Goal: Information Seeking & Learning: Stay updated

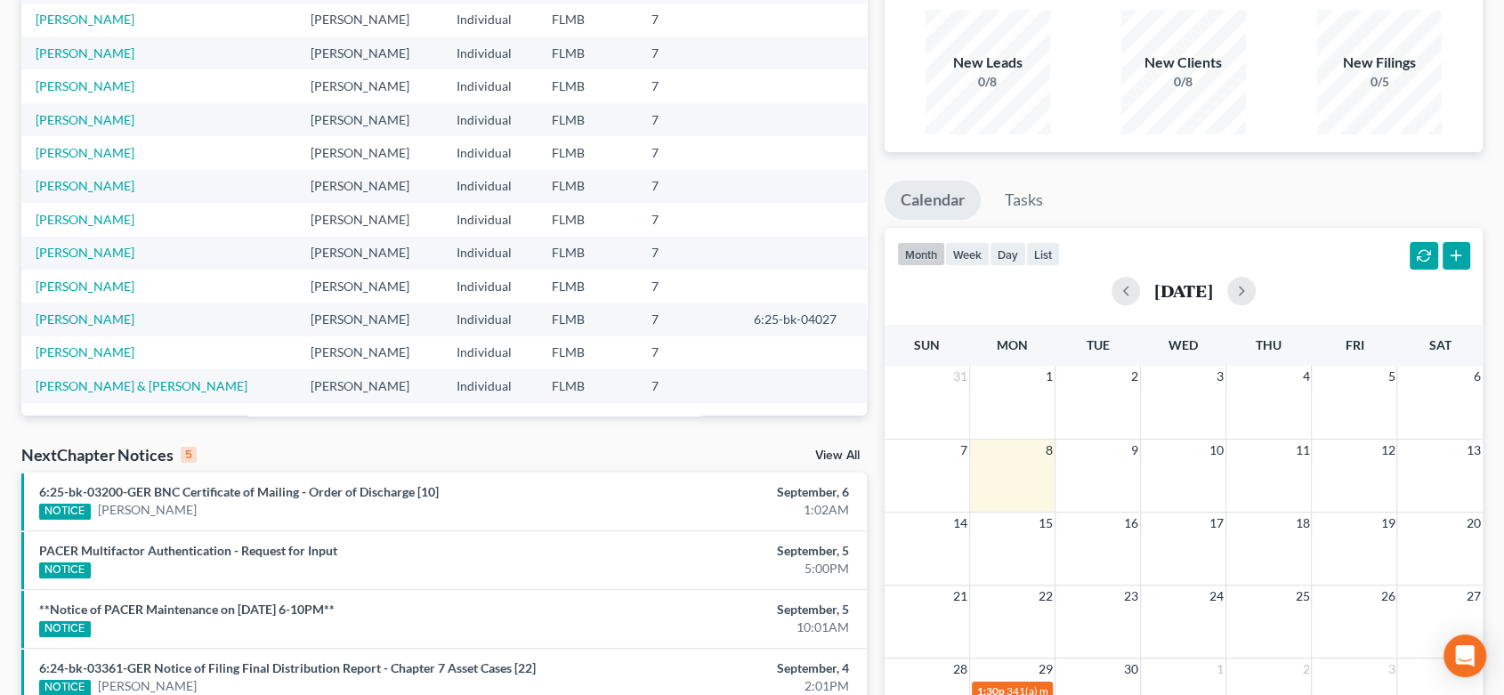
scroll to position [332, 0]
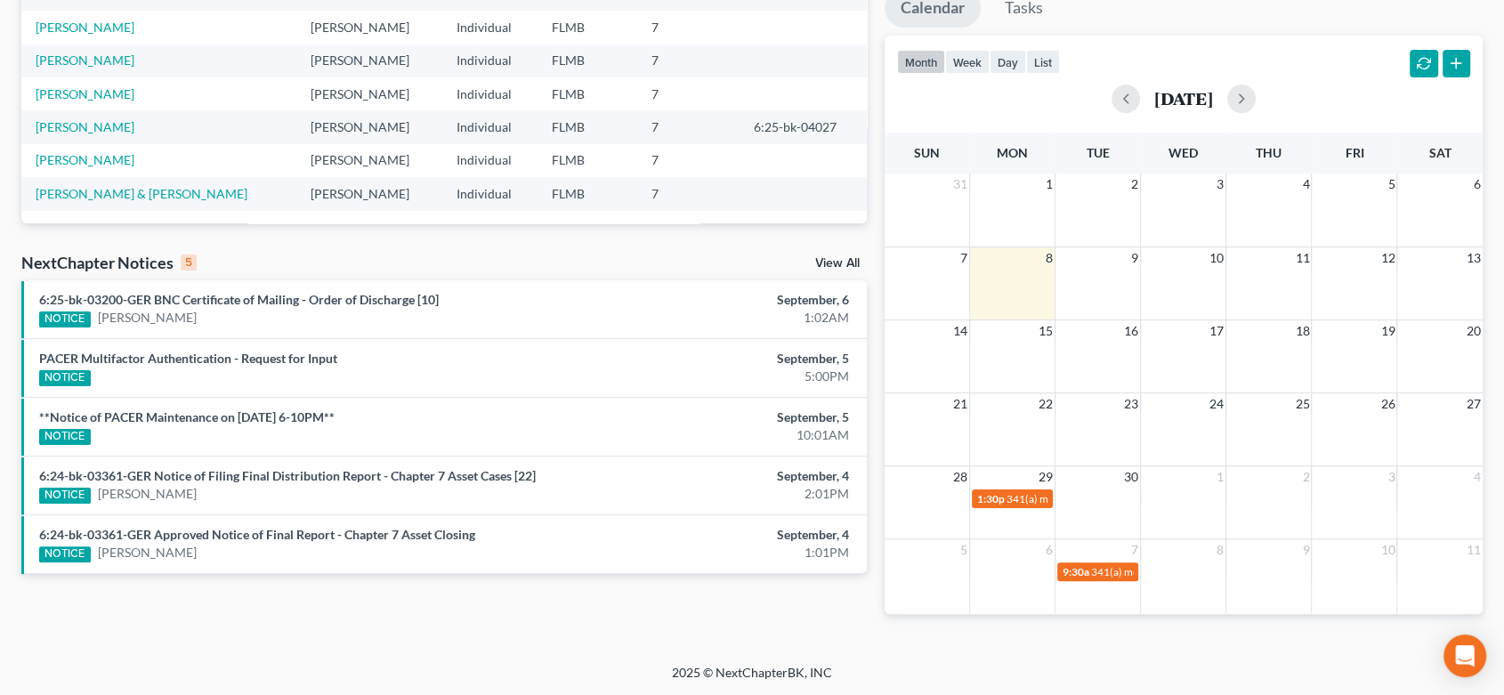
click at [845, 264] on link "View All" at bounding box center [837, 263] width 44 height 12
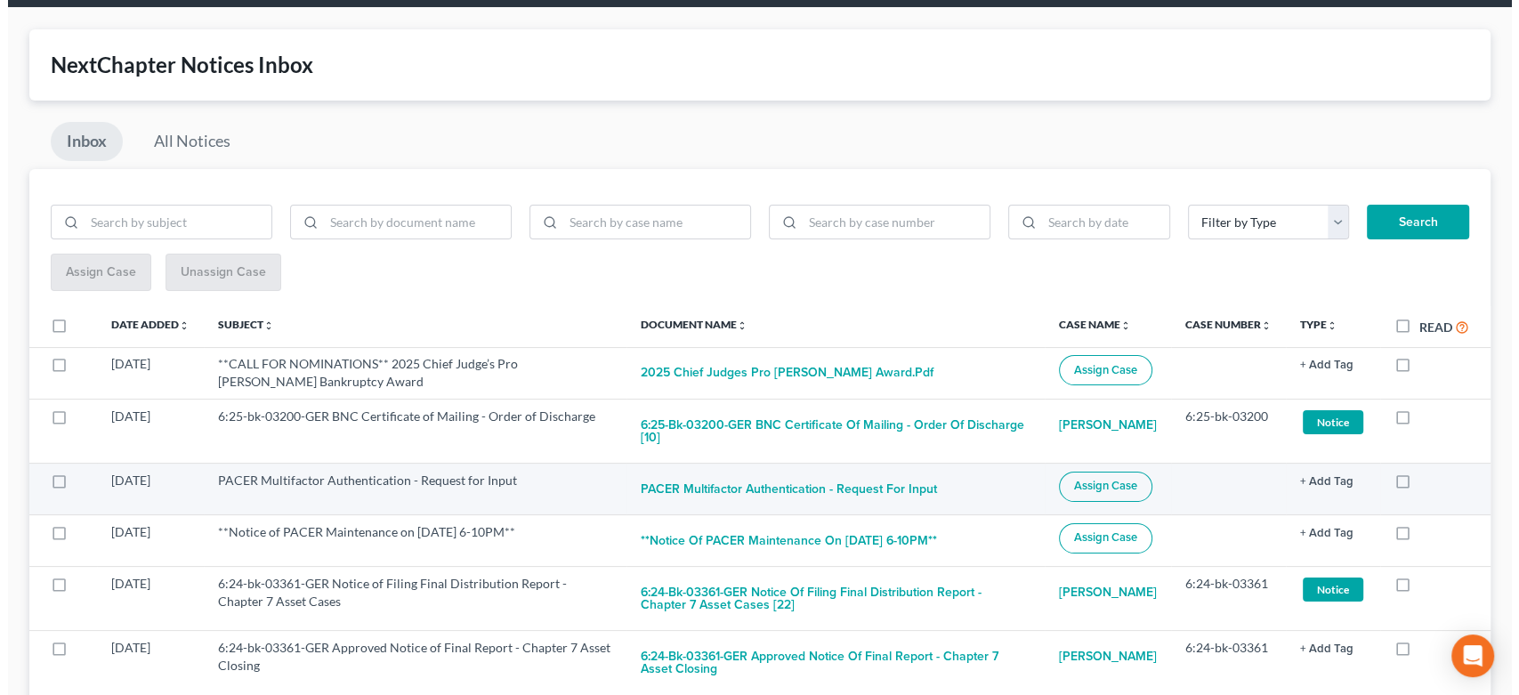
scroll to position [99, 0]
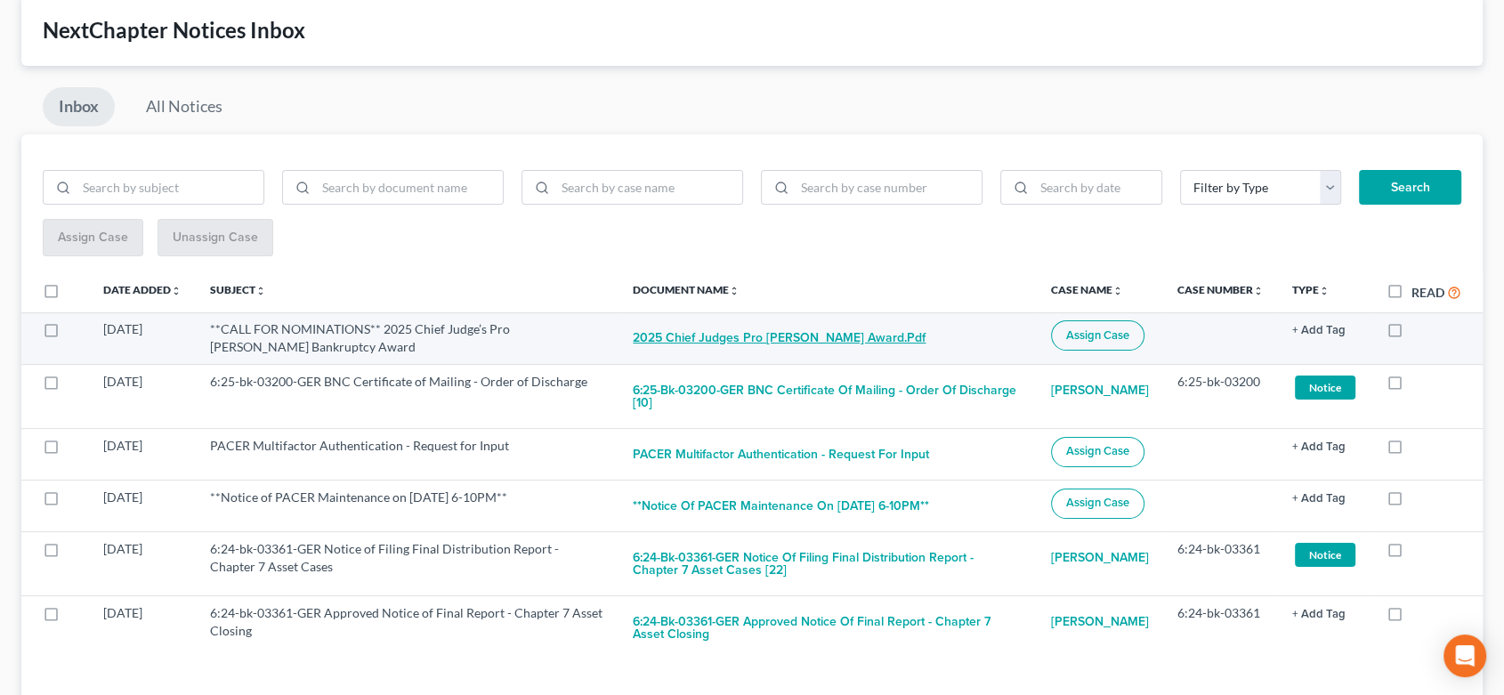
click at [691, 347] on button "2025 Chief Judges Pro [PERSON_NAME] Award.pdf" at bounding box center [779, 338] width 293 height 36
checkbox input "true"
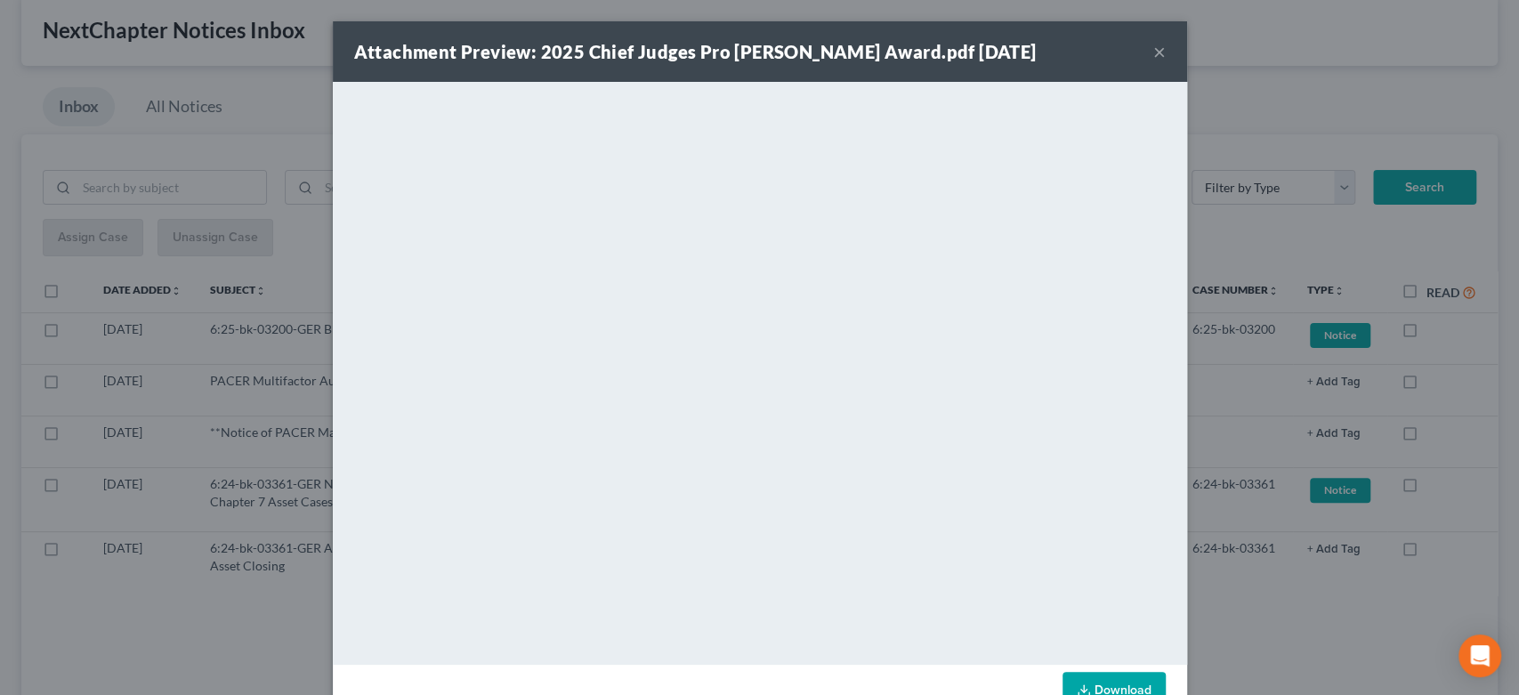
drag, startPoint x: 1147, startPoint y: 48, endPoint x: 1110, endPoint y: 85, distance: 52.9
click at [1153, 49] on button "×" at bounding box center [1159, 51] width 12 height 21
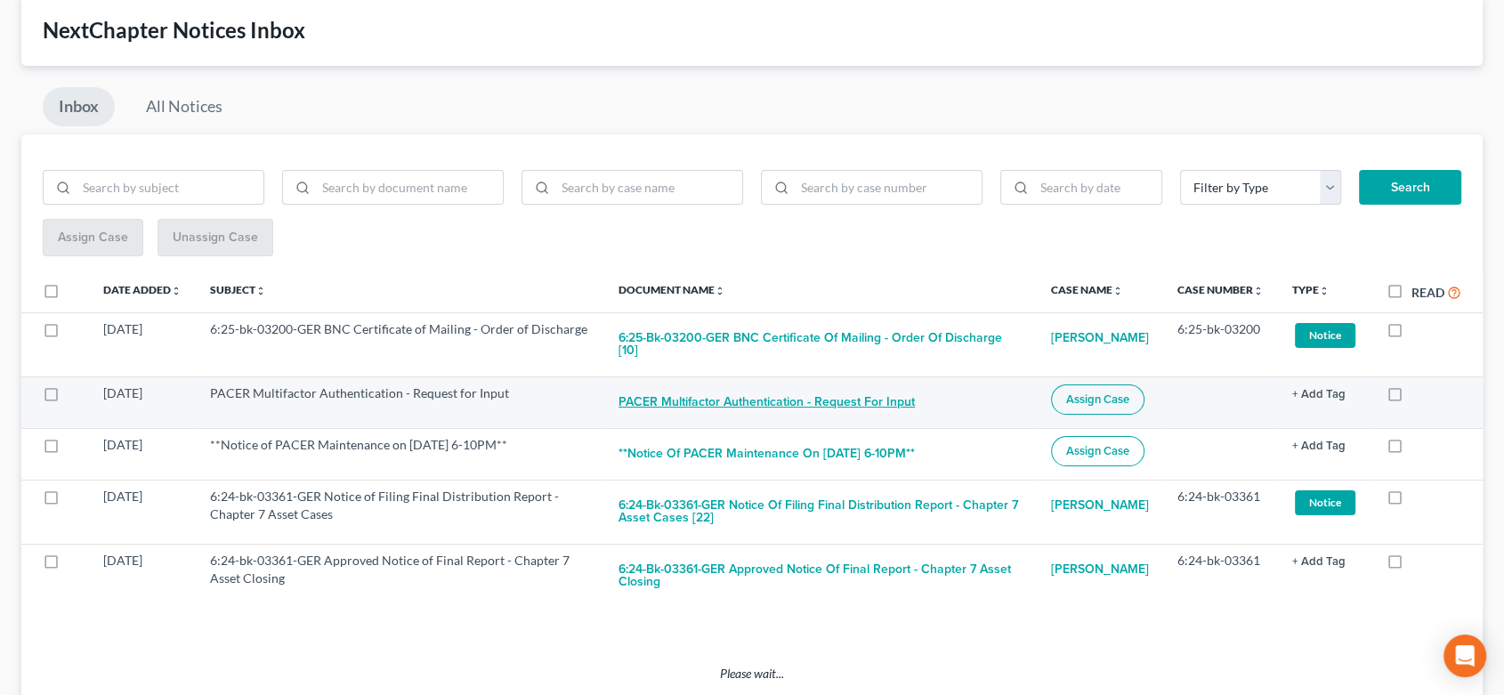
click at [748, 386] on button "PACER Multifactor Authentication - Request for Input" at bounding box center [766, 402] width 296 height 36
checkbox input "true"
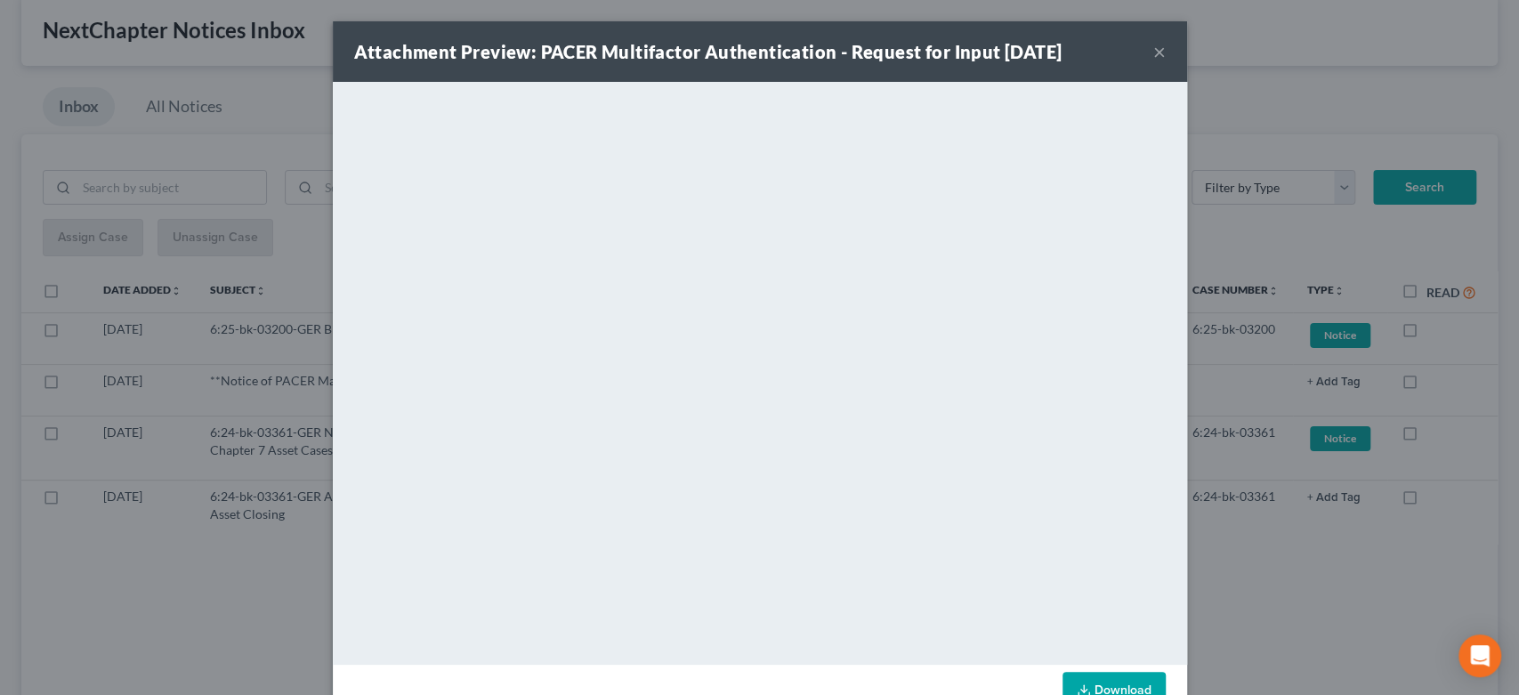
drag, startPoint x: 1147, startPoint y: 51, endPoint x: 1132, endPoint y: 83, distance: 35.4
click at [1153, 51] on button "×" at bounding box center [1159, 51] width 12 height 21
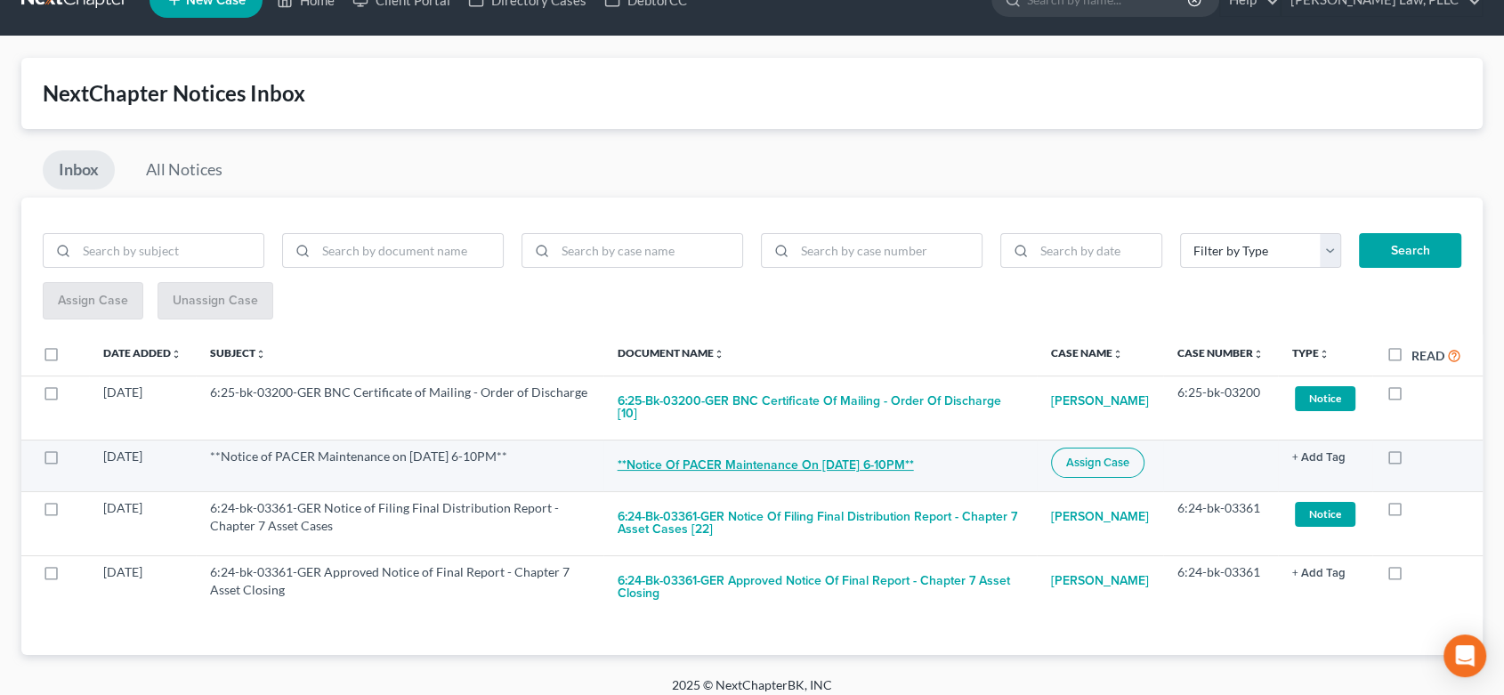
click at [780, 464] on button "**Notice of PACER Maintenance on [DATE] 6-10PM**" at bounding box center [766, 466] width 296 height 36
checkbox input "true"
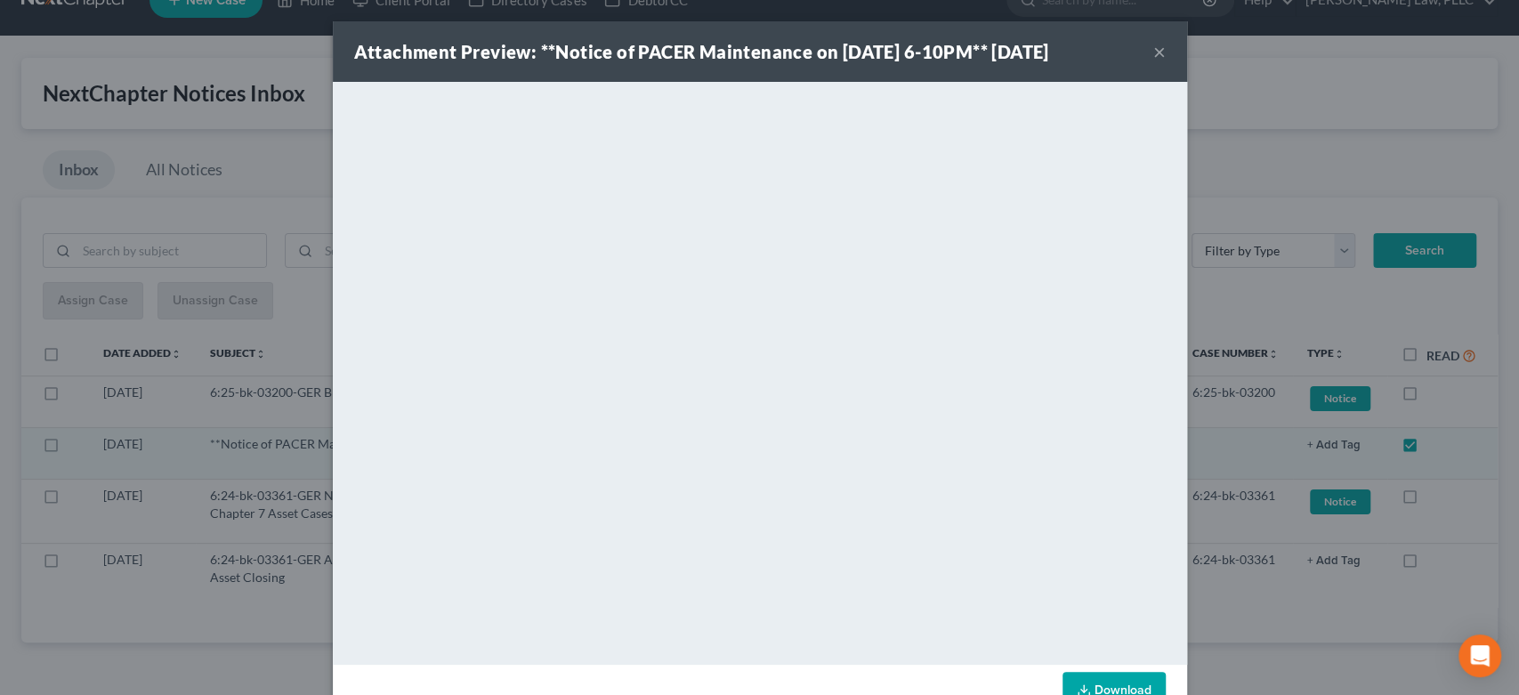
scroll to position [0, 0]
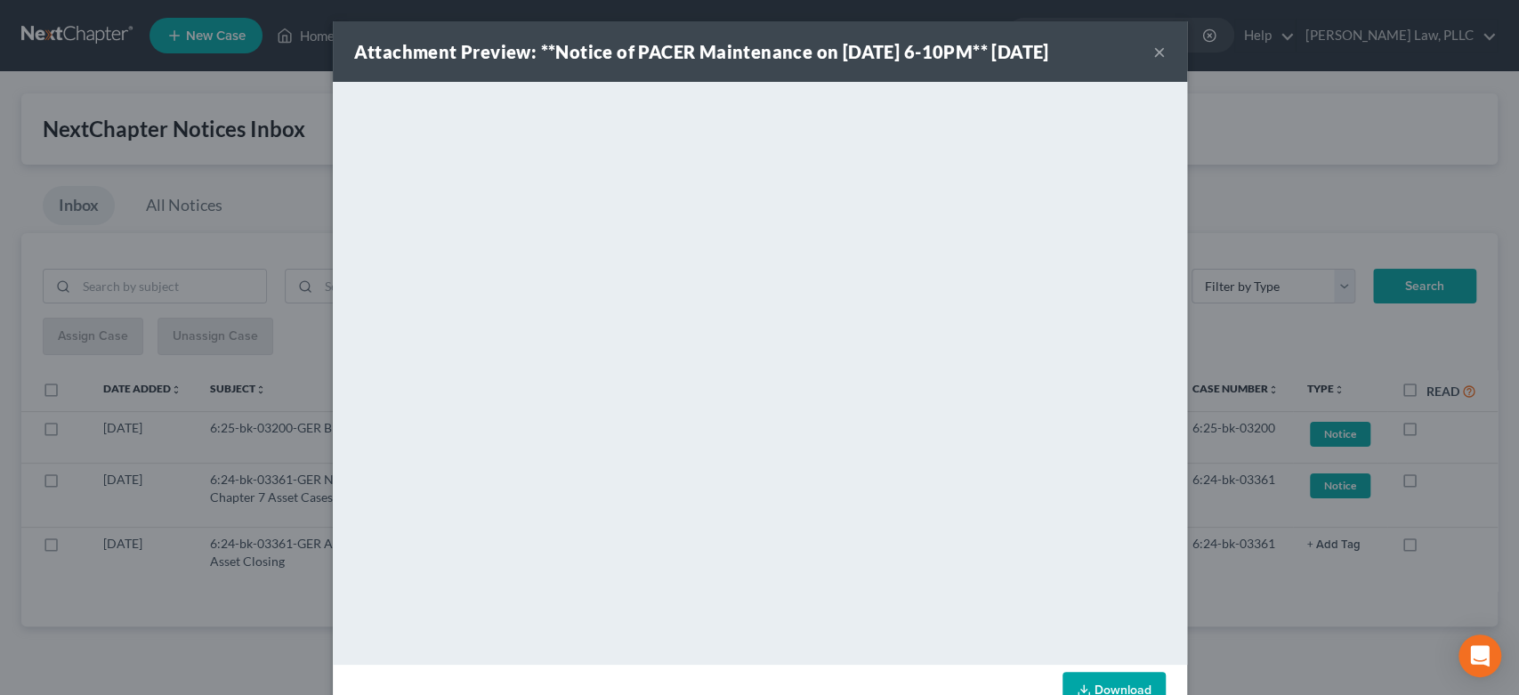
click at [1156, 69] on div "Attachment Preview: **Notice of PACER Maintenance on [DATE] 6-10PM** [DATE] ×" at bounding box center [760, 51] width 854 height 61
click at [1153, 61] on button "×" at bounding box center [1159, 51] width 12 height 21
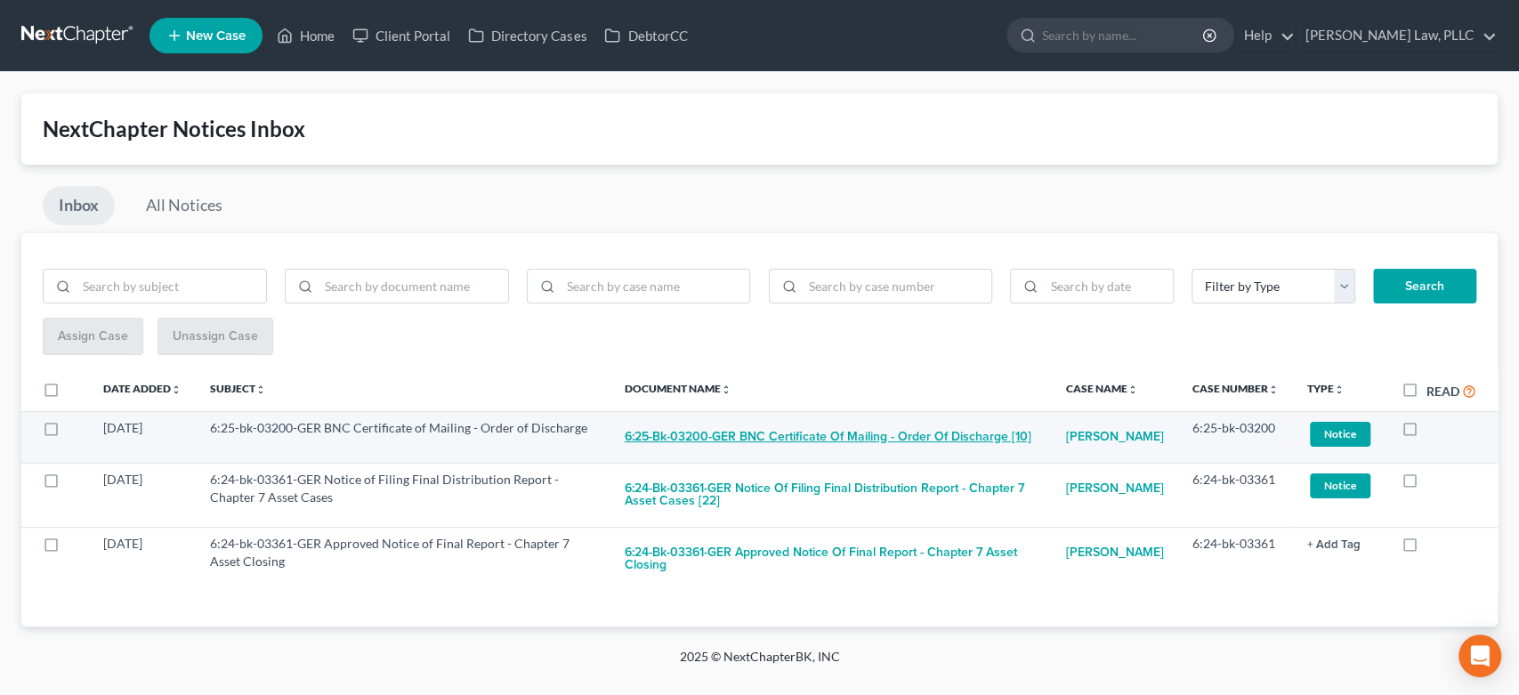
click at [852, 441] on button "6:25-bk-03200-GER BNC Certificate of Mailing - Order of Discharge [10]" at bounding box center [828, 437] width 407 height 36
checkbox input "true"
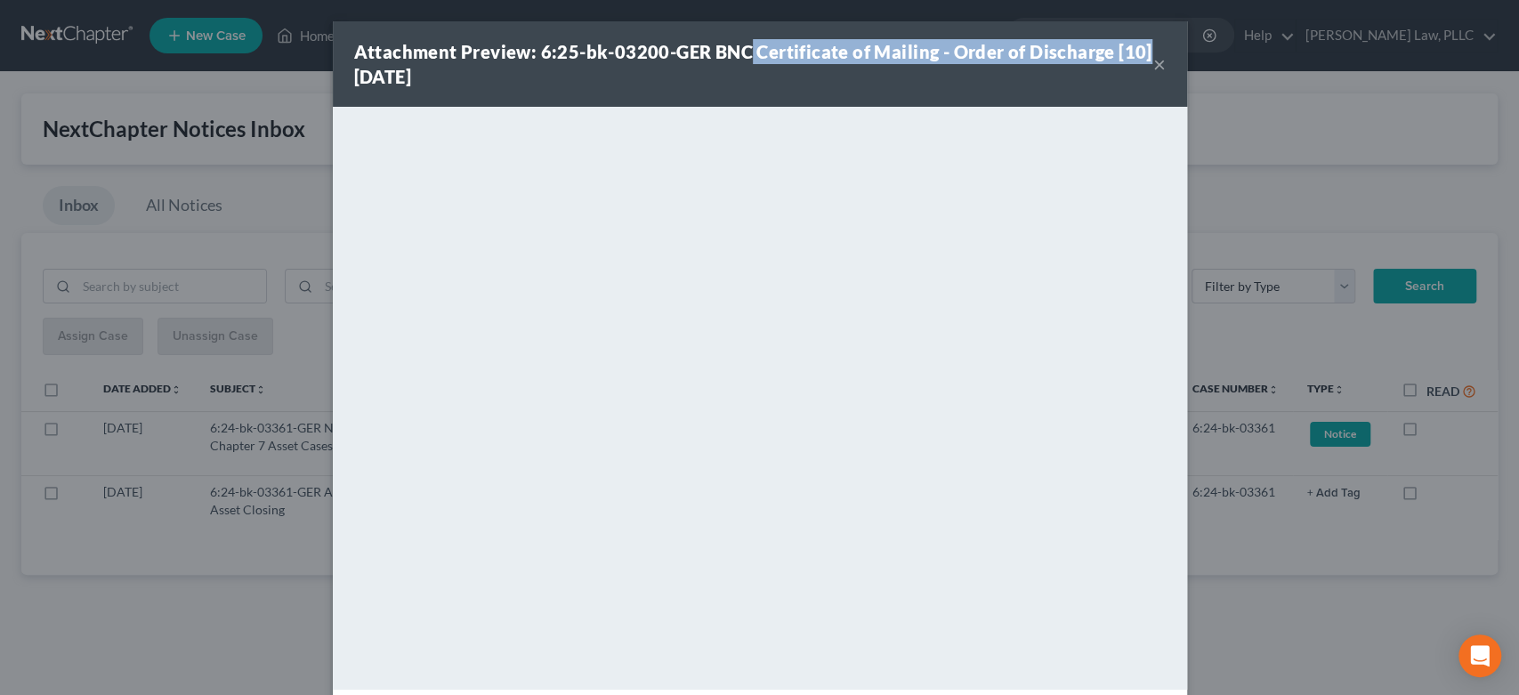
drag, startPoint x: 740, startPoint y: 52, endPoint x: 1111, endPoint y: 48, distance: 371.1
click at [1137, 51] on div "Attachment Preview: 6:25-bk-03200-GER BNC Certificate of Mailing - Order of Dis…" at bounding box center [753, 64] width 799 height 50
copy strong "Certificate of Mailing - Order of Discharge [10]"
click at [1153, 68] on button "×" at bounding box center [1159, 63] width 12 height 21
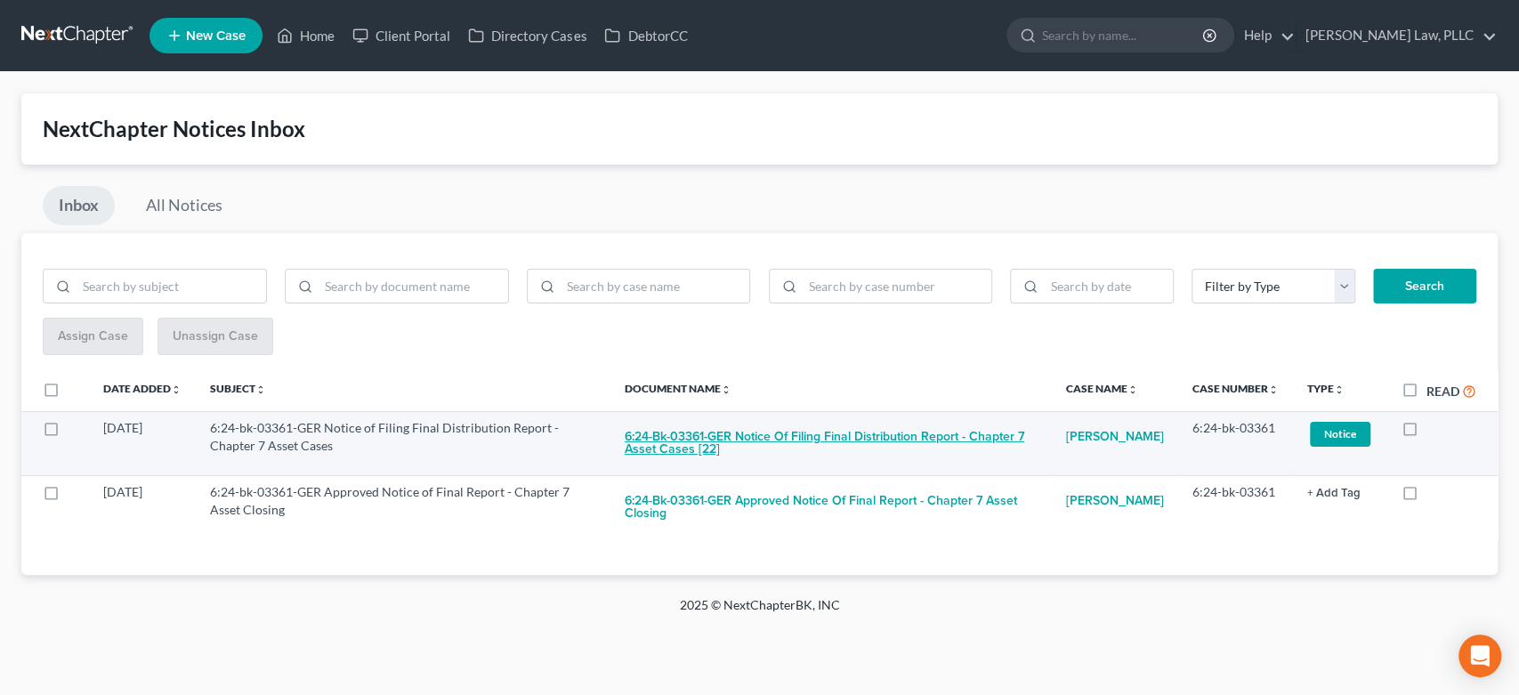
click at [941, 435] on button "6:24-bk-03361-GER Notice of Filing Final Distribution Report - Chapter 7 Asset …" at bounding box center [831, 443] width 413 height 48
checkbox input "true"
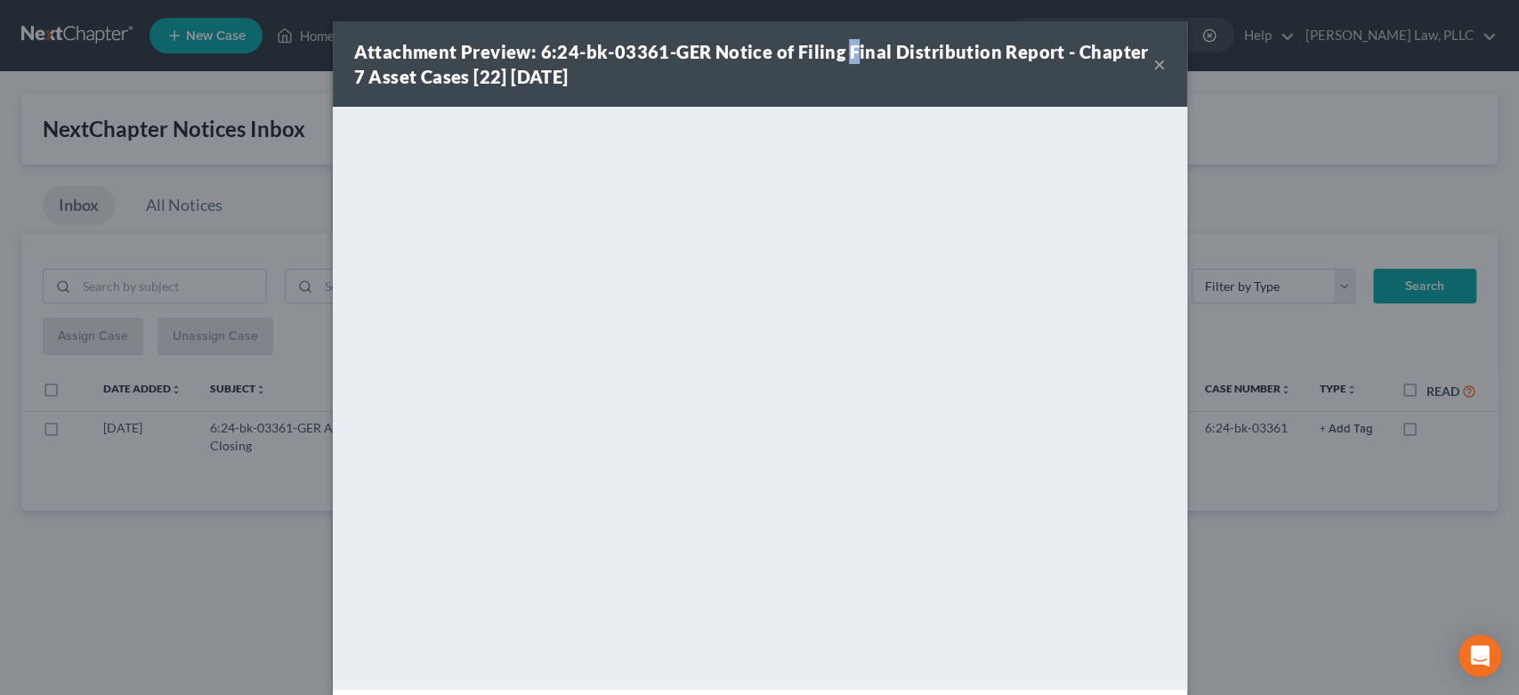
click at [845, 50] on strong "Attachment Preview: 6:24-bk-03361-GER Notice of Filing Final Distribution Repor…" at bounding box center [751, 64] width 795 height 46
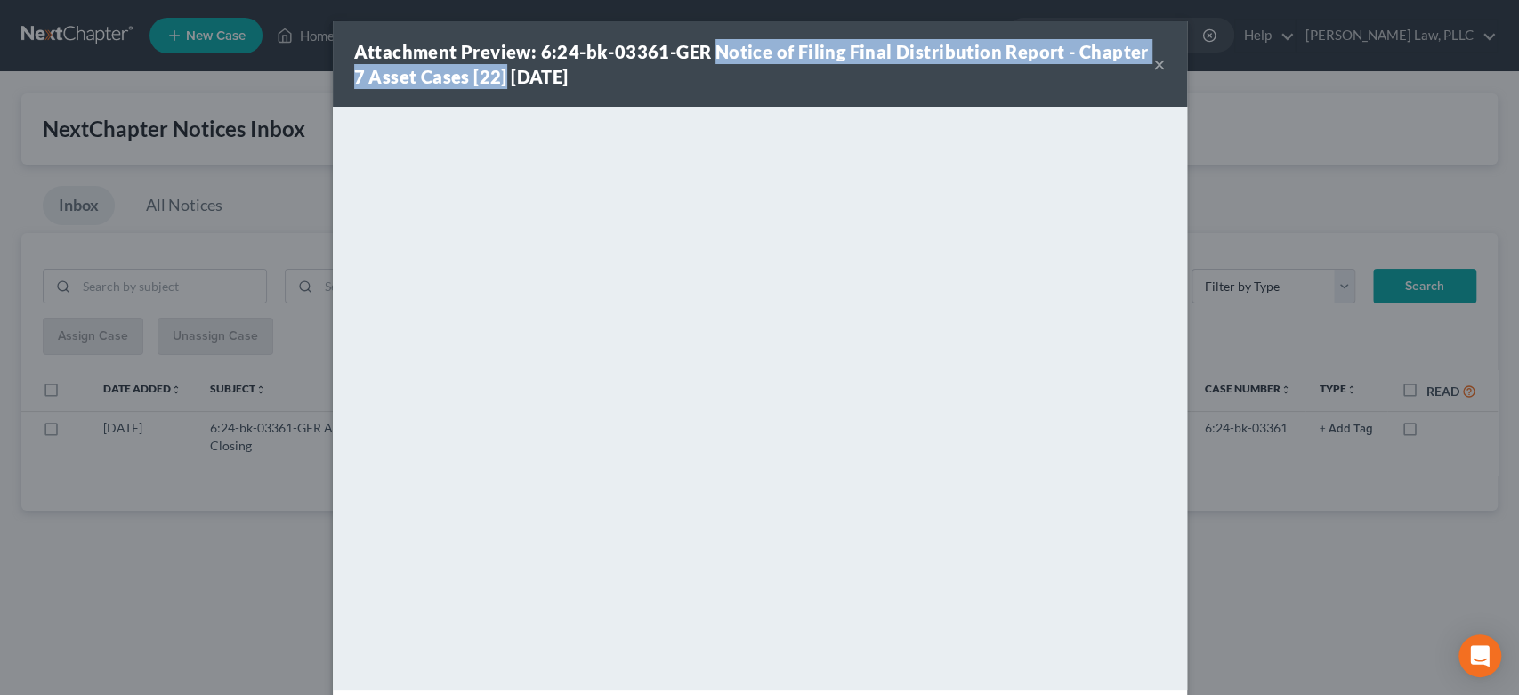
drag, startPoint x: 703, startPoint y: 49, endPoint x: 477, endPoint y: 78, distance: 227.9
click at [478, 78] on strong "Attachment Preview: 6:24-bk-03361-GER Notice of Filing Final Distribution Repor…" at bounding box center [751, 64] width 795 height 46
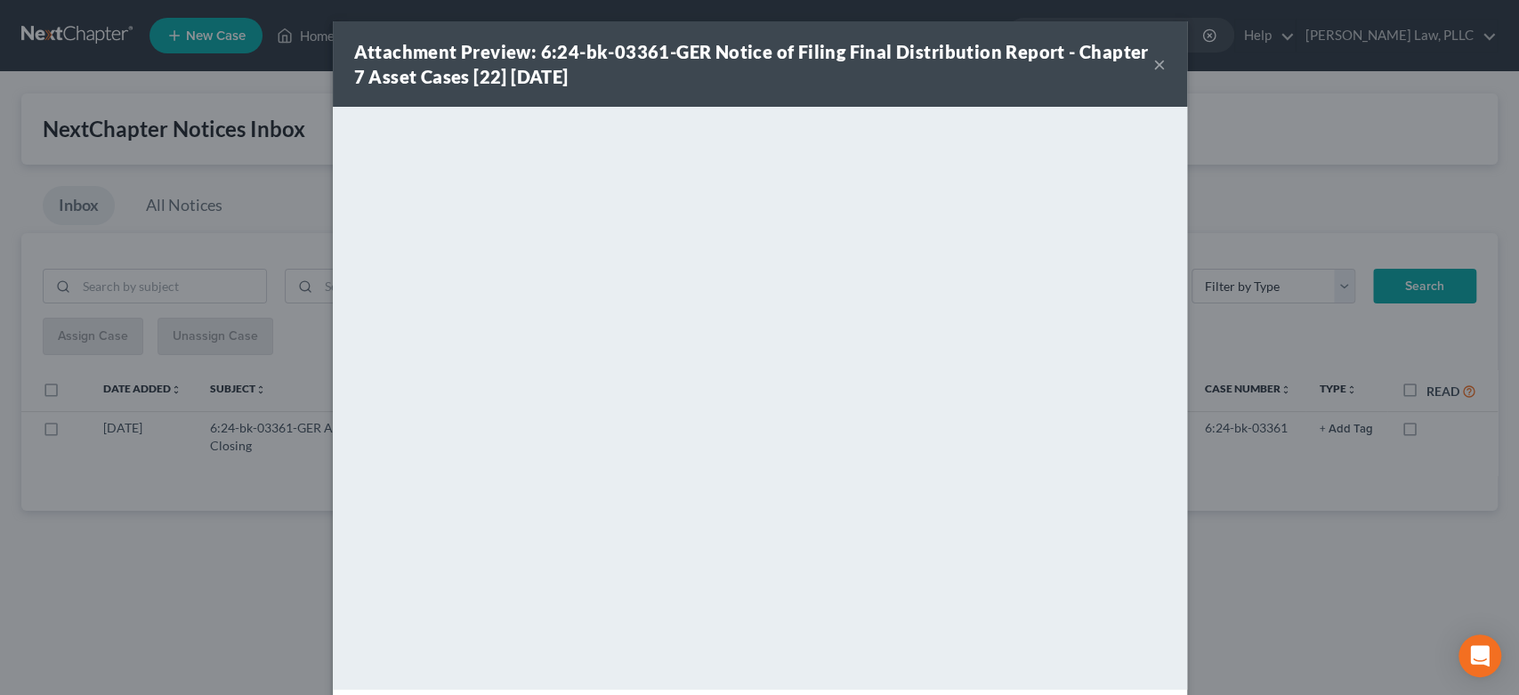
drag, startPoint x: 470, startPoint y: 78, endPoint x: 486, endPoint y: 86, distance: 17.9
click at [486, 77] on strong "Attachment Preview: 6:24-bk-03361-GER Notice of Filing Final Distribution Repor…" at bounding box center [751, 64] width 795 height 46
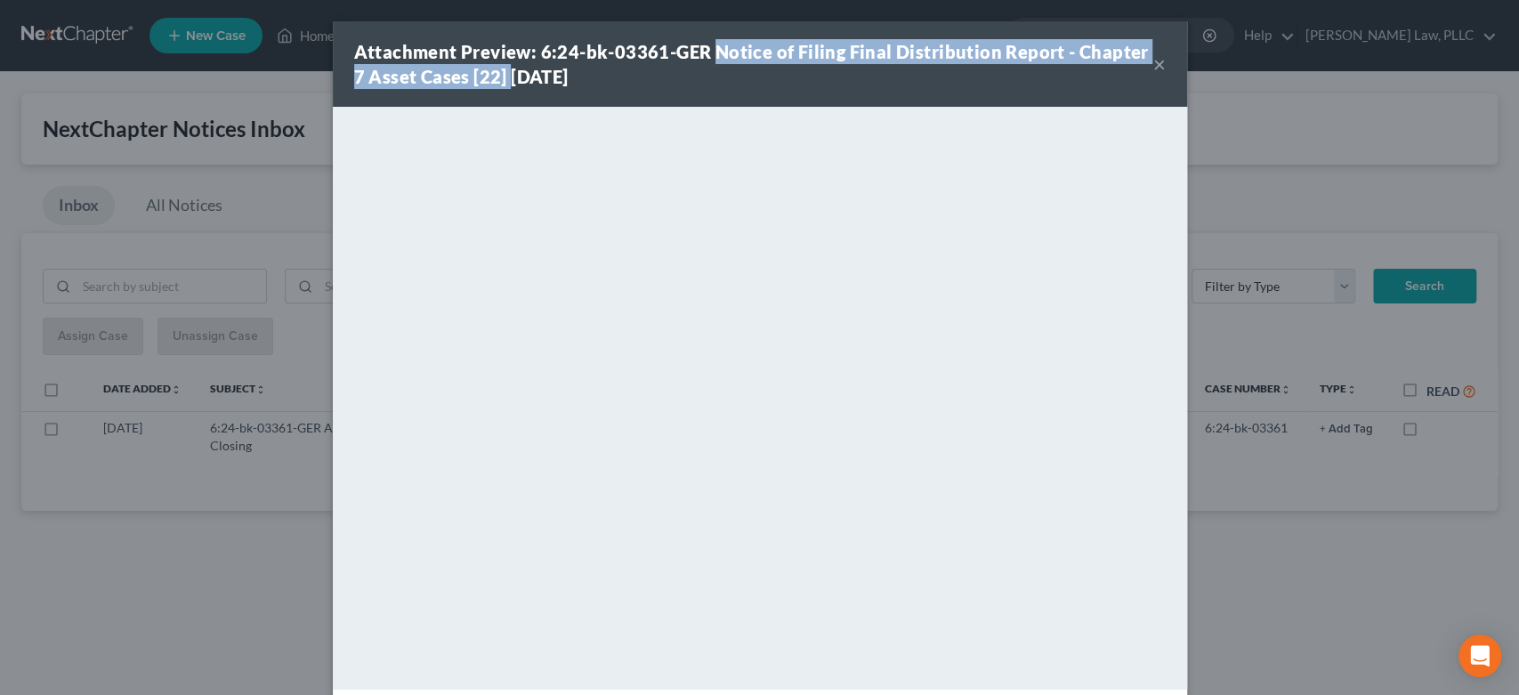
drag, startPoint x: 486, startPoint y: 86, endPoint x: 712, endPoint y: 44, distance: 229.9
click at [706, 39] on div "Attachment Preview: 6:24-bk-03361-GER Notice of Filing Final Distribution Repor…" at bounding box center [753, 64] width 799 height 50
copy strong "Notice of Filing Final Distribution Report - Chapter 7 Asset Cases [22]"
click at [1153, 73] on button "×" at bounding box center [1159, 63] width 12 height 21
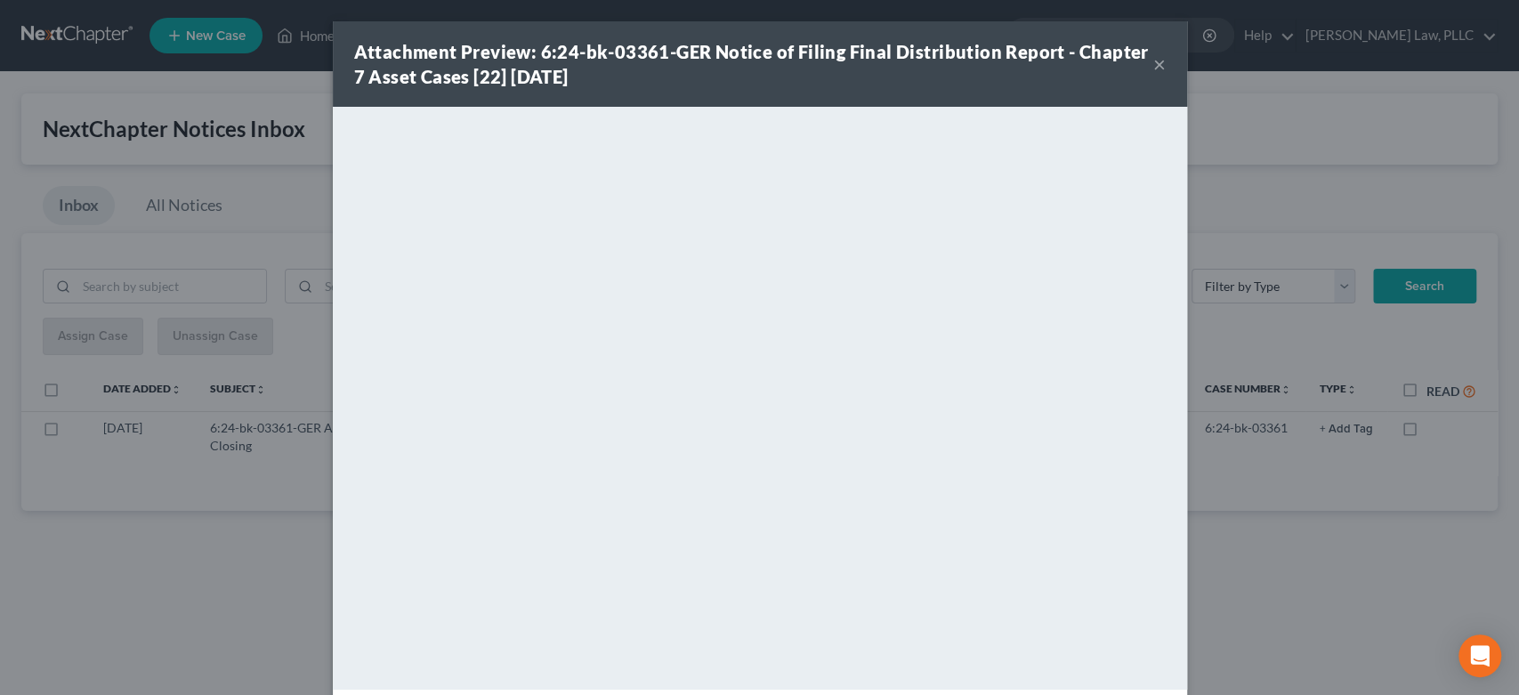
click at [1153, 67] on div at bounding box center [759, 347] width 1519 height 695
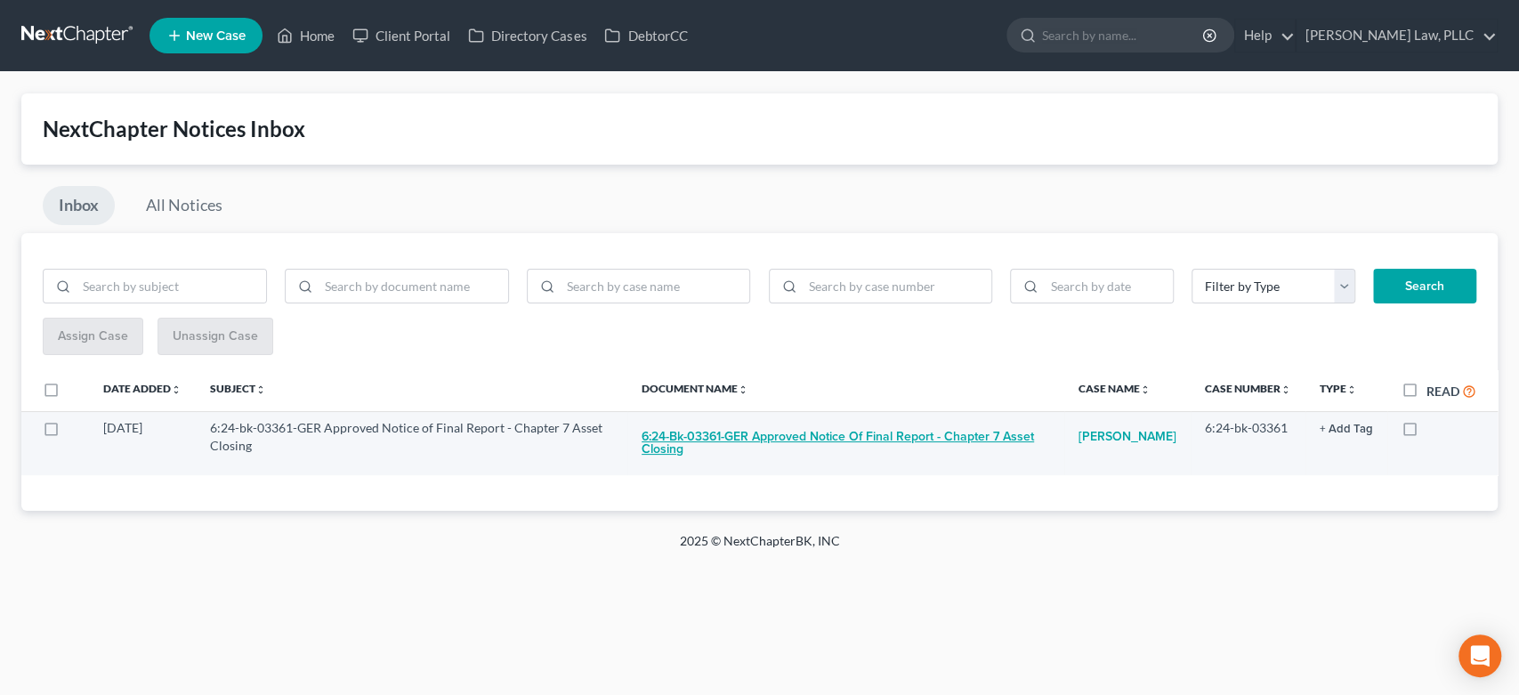
click at [901, 440] on button "6:24-bk-03361-GER Approved Notice of Final Report - Chapter 7 Asset Closing" at bounding box center [846, 443] width 408 height 48
checkbox input "true"
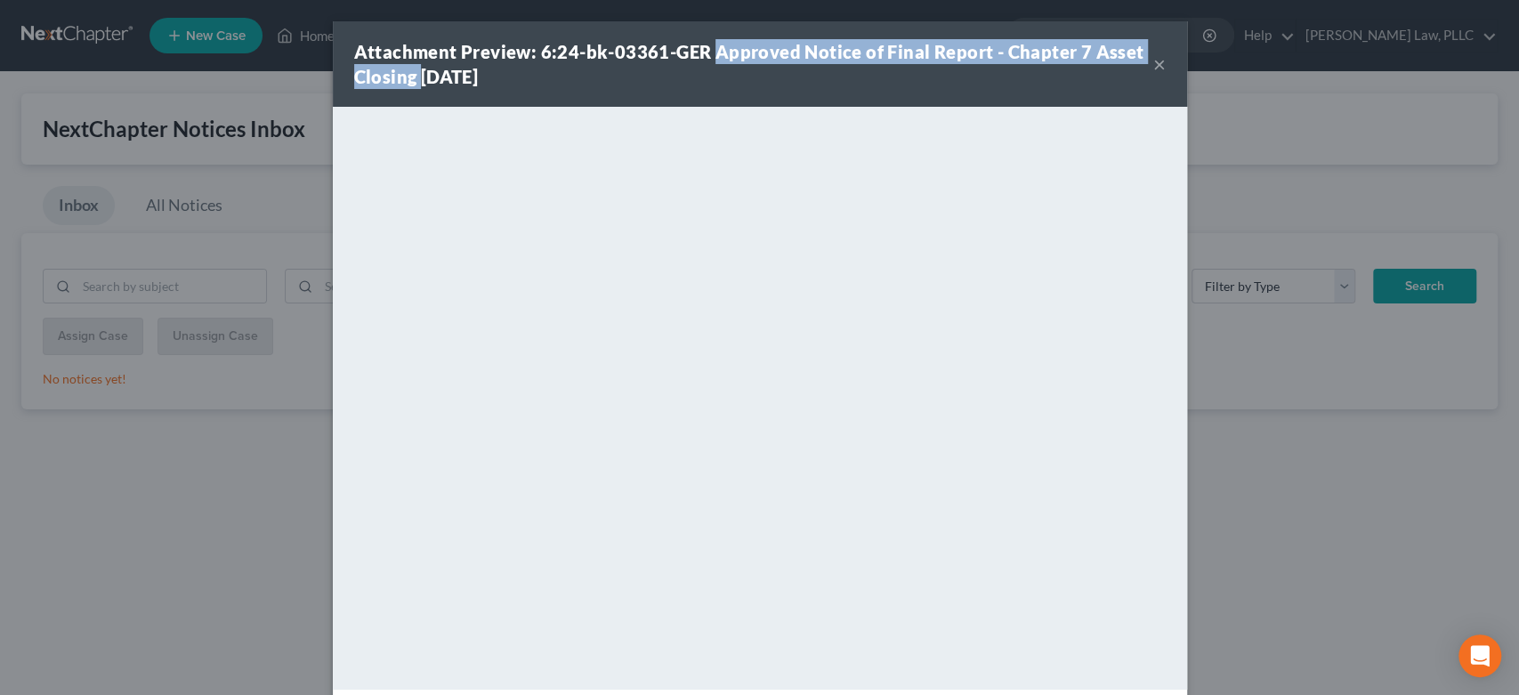
drag, startPoint x: 410, startPoint y: 80, endPoint x: 720, endPoint y: 43, distance: 311.9
click at [708, 42] on strong "Attachment Preview: 6:24-bk-03361-GER Approved Notice of Final Report - Chapter…" at bounding box center [749, 64] width 790 height 46
copy strong "Approved Notice of Final Report - Chapter 7 Asset Closing"
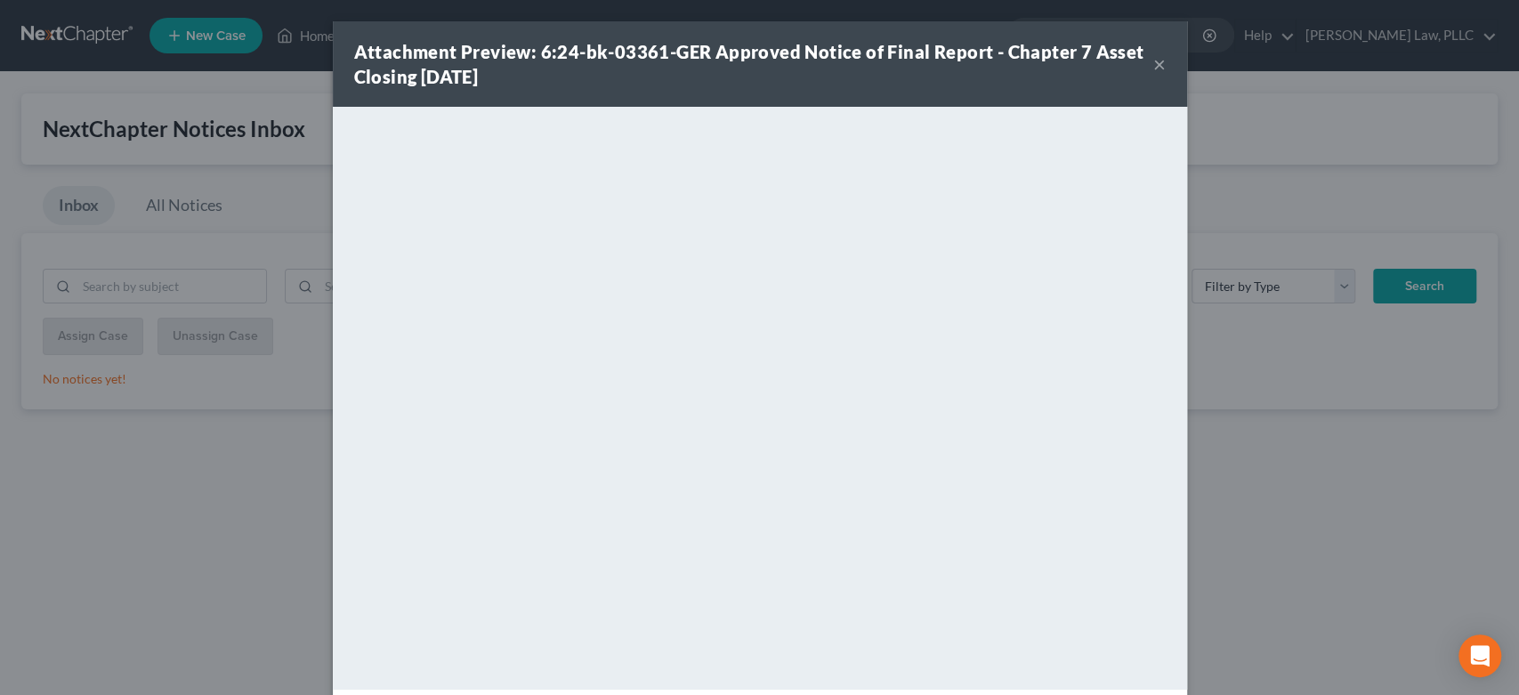
click at [1159, 61] on div "Attachment Preview: 6:24-bk-03361-GER Approved Notice of Final Report - Chapter…" at bounding box center [760, 63] width 854 height 85
click at [1162, 61] on div "Attachment Preview: 6:24-bk-03361-GER Approved Notice of Final Report - Chapter…" at bounding box center [760, 63] width 854 height 85
click at [1141, 64] on div "Attachment Preview: 6:24-bk-03361-GER Approved Notice of Final Report - Chapter…" at bounding box center [753, 64] width 799 height 50
drag, startPoint x: 1146, startPoint y: 63, endPoint x: 983, endPoint y: 118, distance: 171.9
click at [1153, 64] on button "×" at bounding box center [1159, 63] width 12 height 21
